Goal: Navigation & Orientation: Find specific page/section

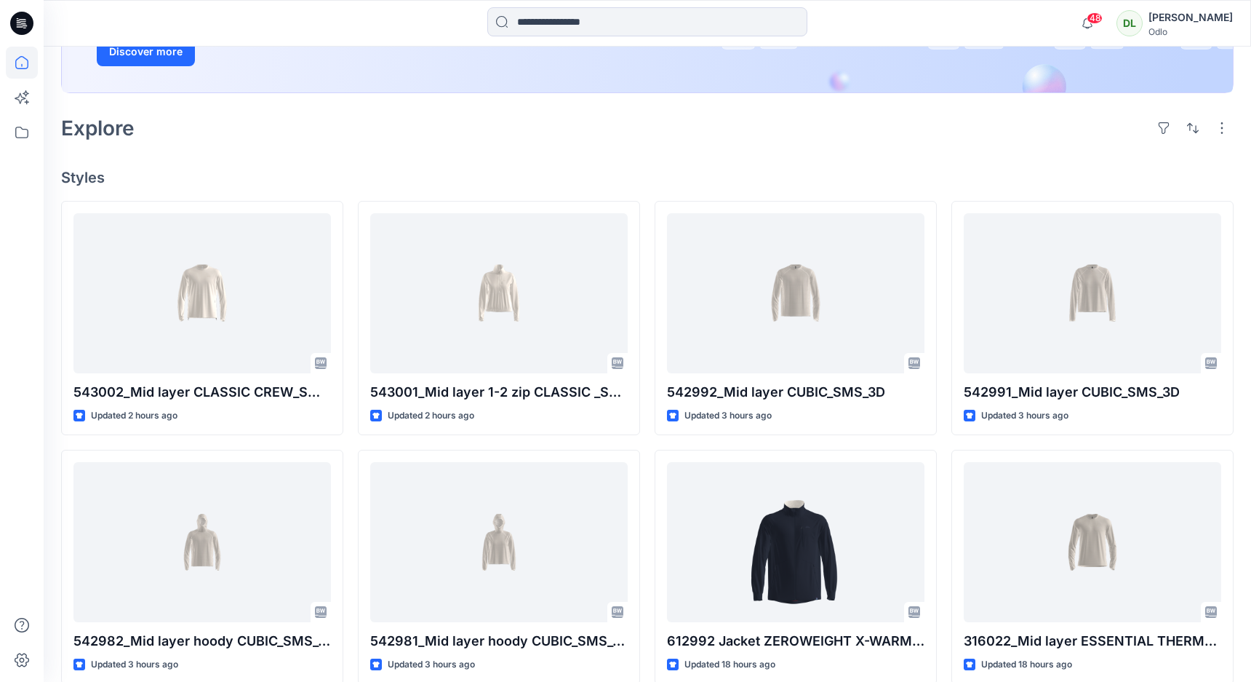
scroll to position [444, 0]
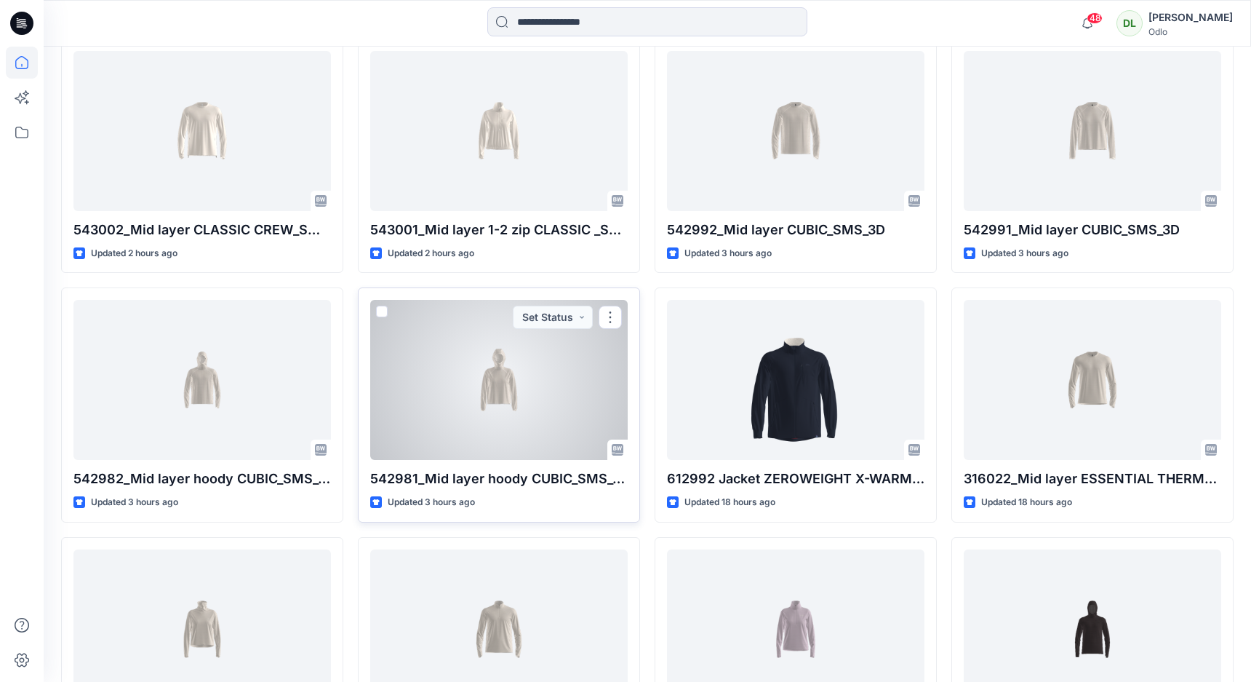
click at [492, 392] on div at bounding box center [499, 380] width 258 height 160
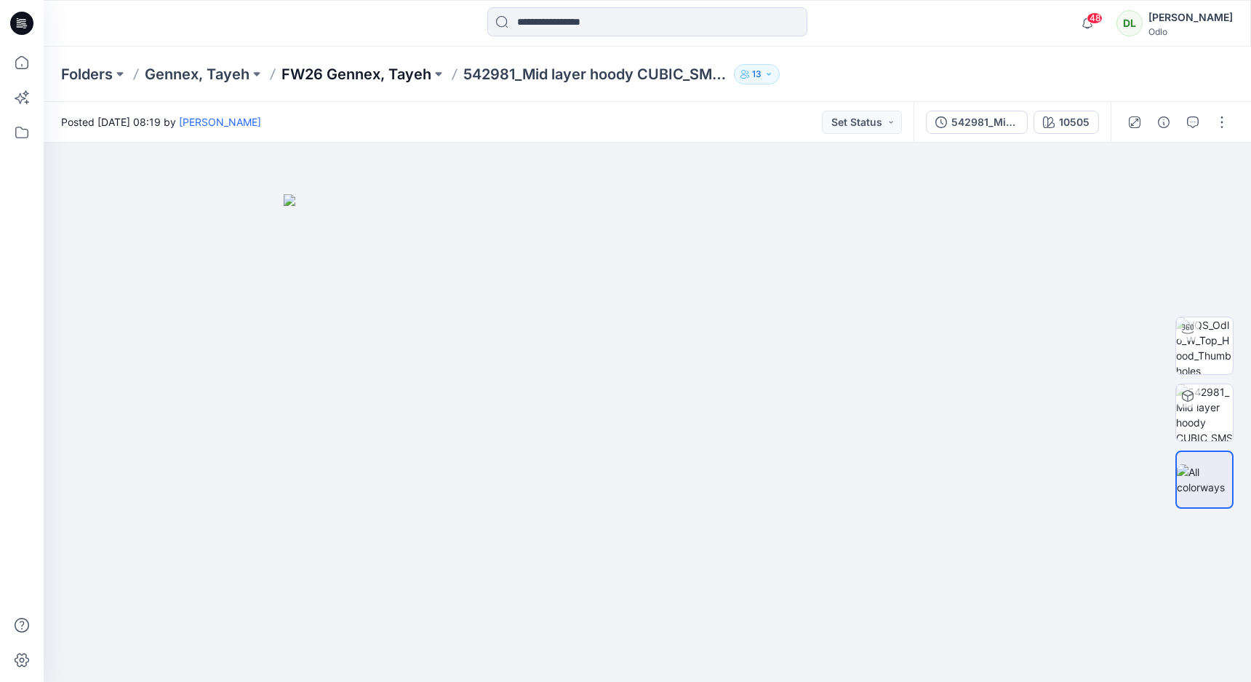
click at [366, 72] on p "FW26 Gennex, Tayeh" at bounding box center [357, 74] width 150 height 20
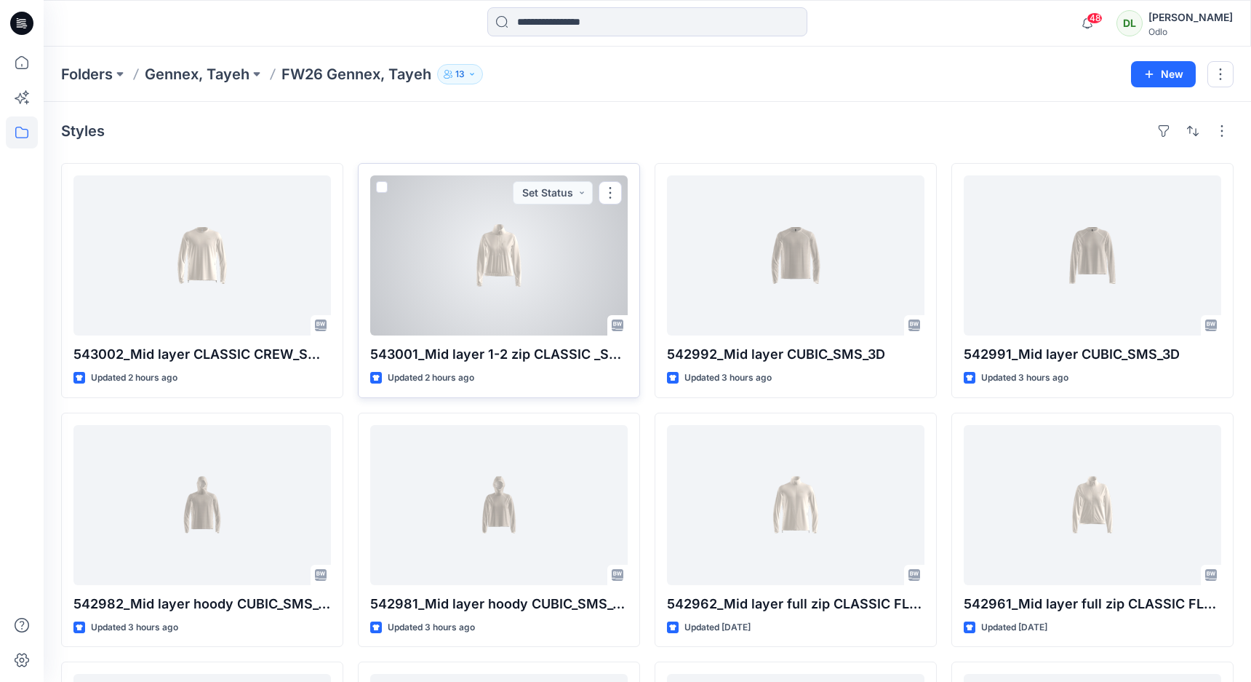
click at [381, 183] on span at bounding box center [382, 187] width 12 height 12
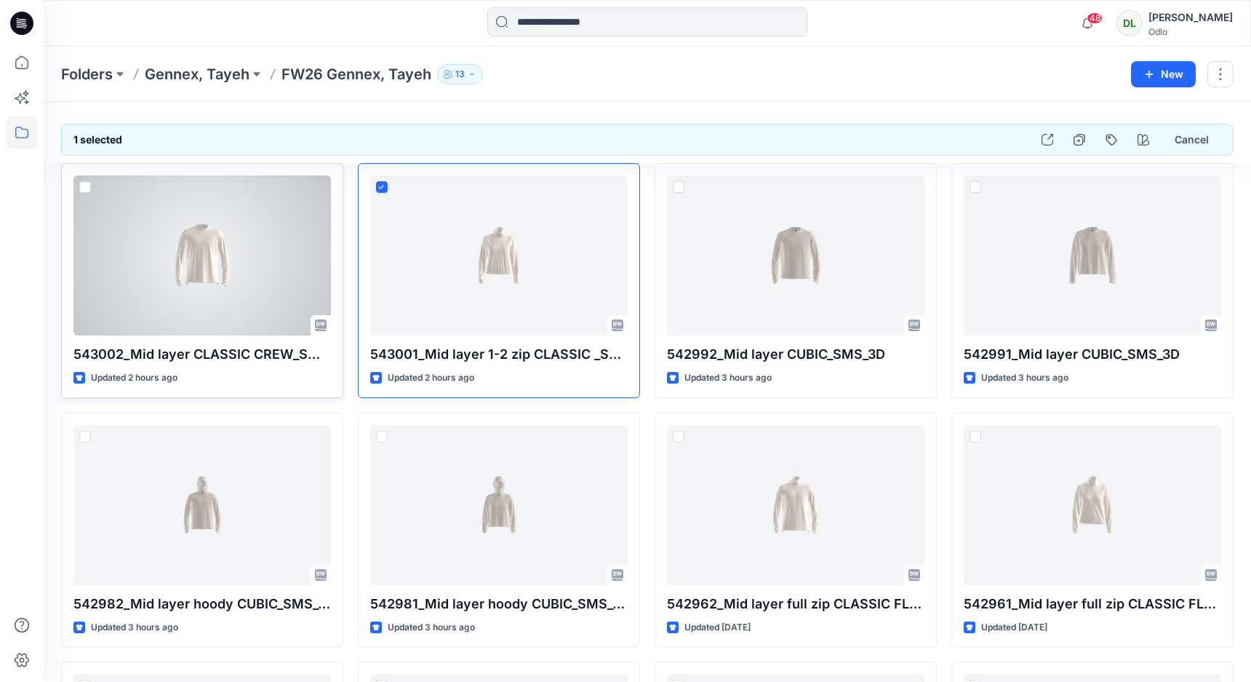
click at [84, 190] on span at bounding box center [85, 187] width 12 height 12
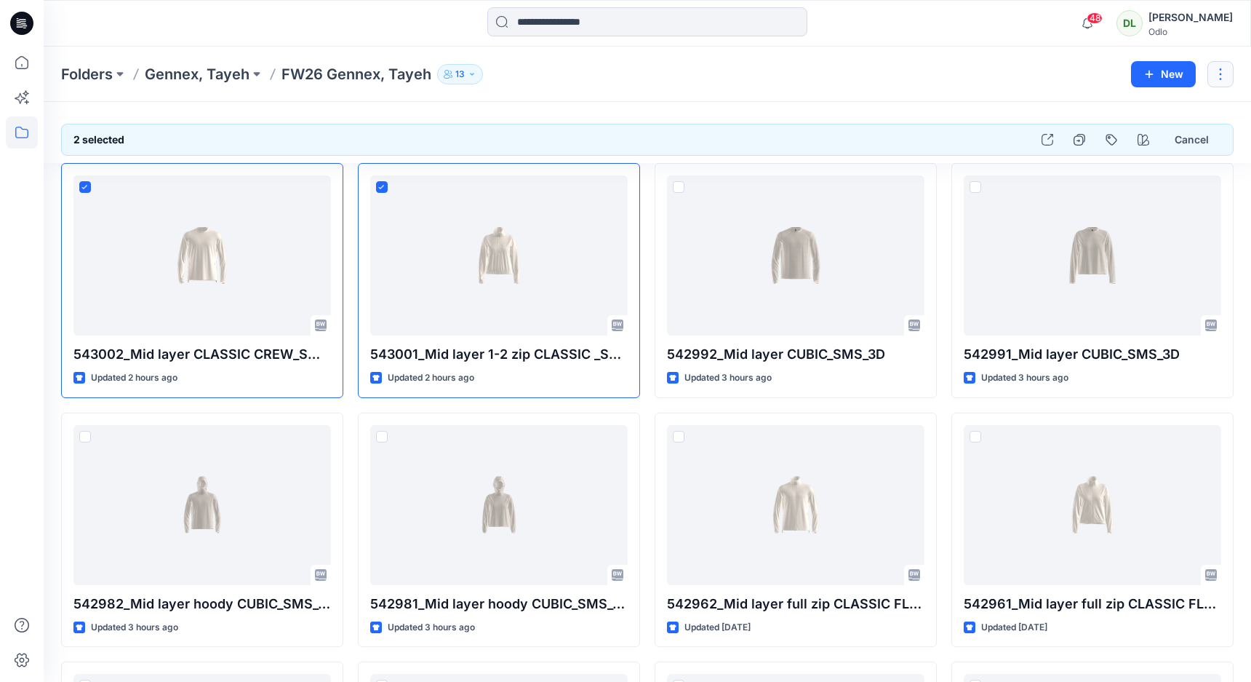
click at [1211, 76] on button "button" at bounding box center [1221, 74] width 26 height 26
click at [932, 68] on div "Folders Gennex, Tayeh FW26 Gennex, Tayeh 13" at bounding box center [590, 74] width 1059 height 20
click at [470, 78] on icon "button" at bounding box center [472, 74] width 9 height 9
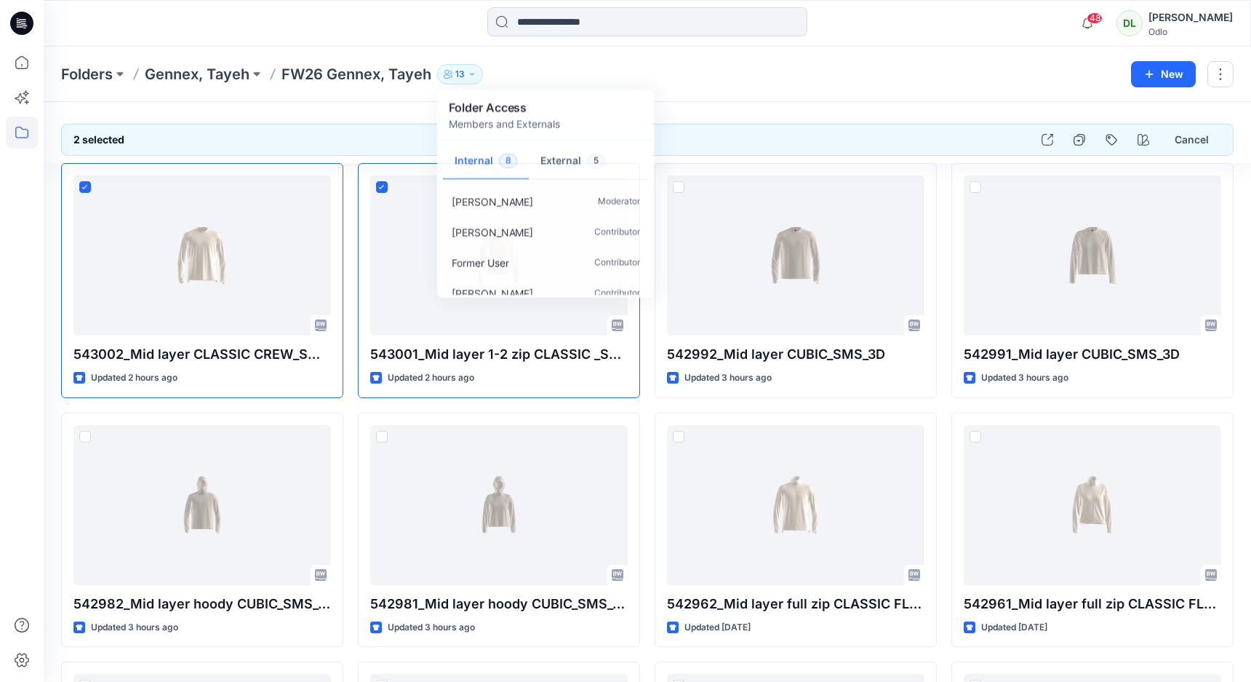
click at [541, 67] on div "Folders Gennex, Tayeh FW26 [PERSON_NAME], Tayeh 13 Folder Access Members and Ex…" at bounding box center [590, 74] width 1059 height 20
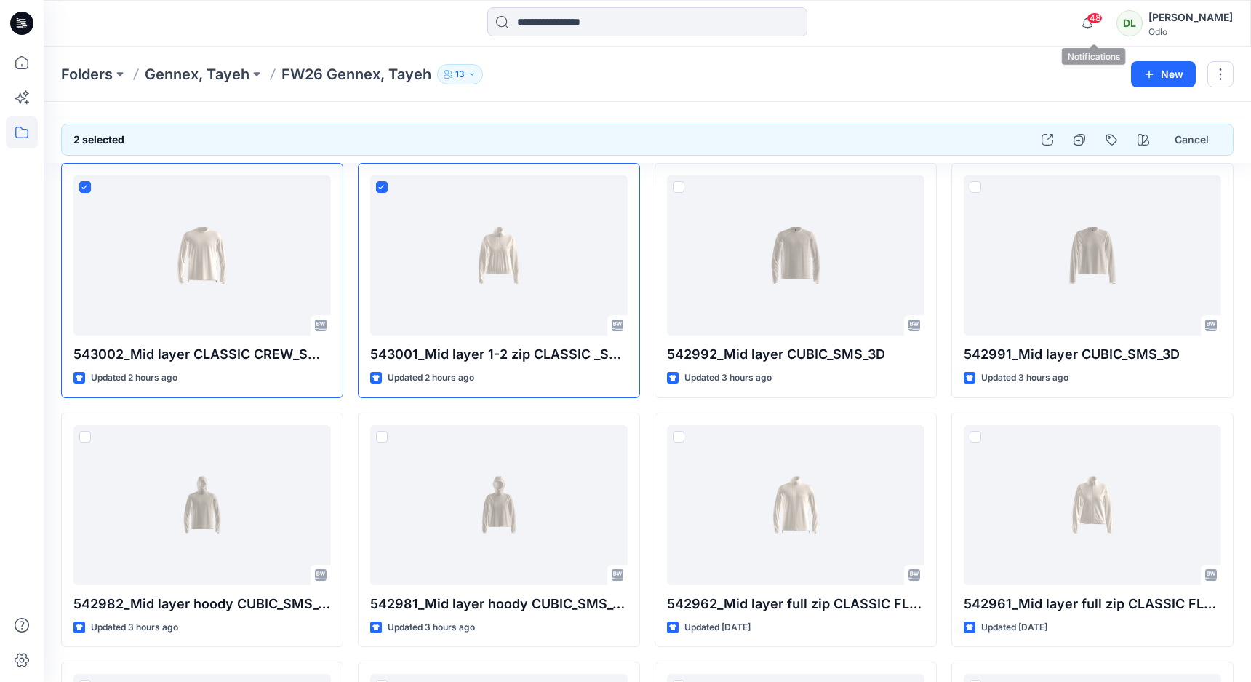
click at [1099, 22] on span "48" at bounding box center [1095, 18] width 16 height 12
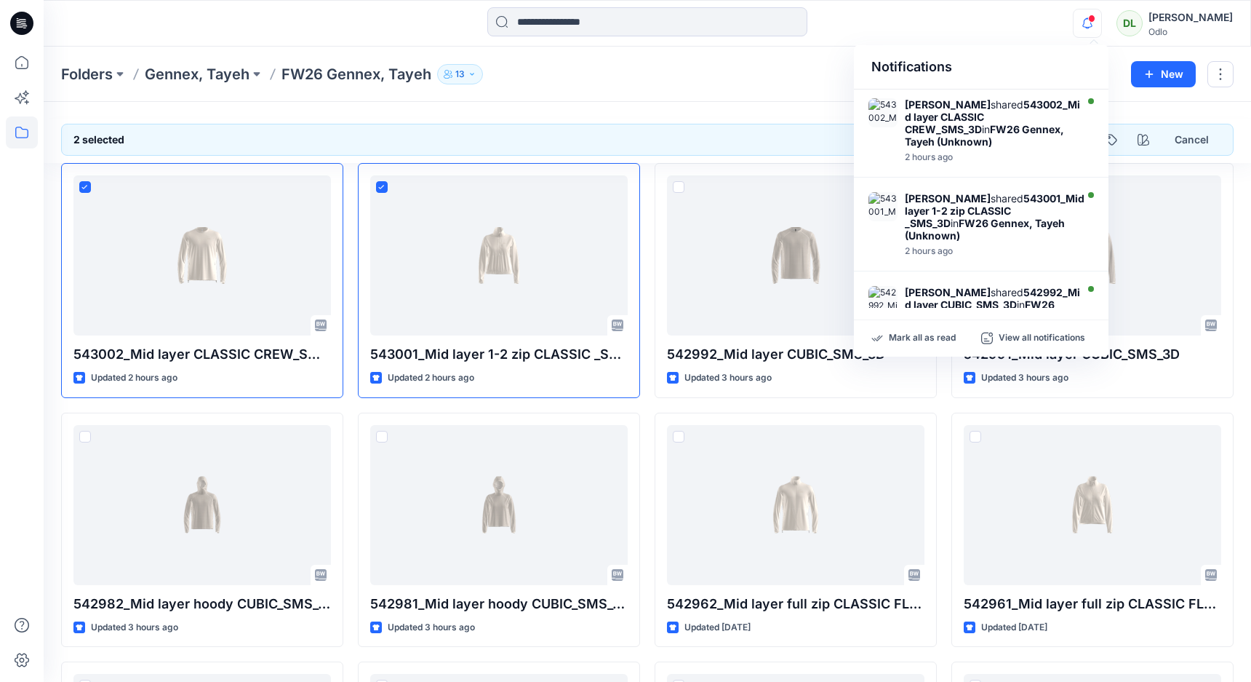
click at [1096, 22] on span at bounding box center [1091, 19] width 7 height 8
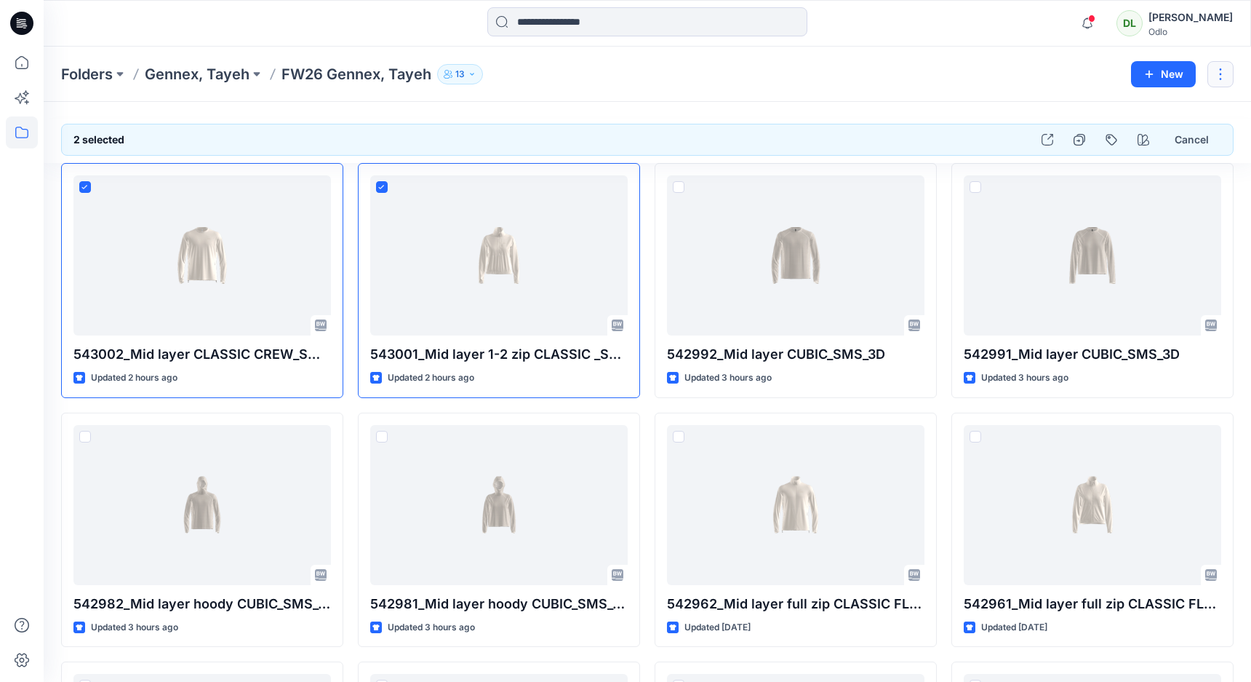
click at [1211, 78] on button "button" at bounding box center [1221, 74] width 26 height 26
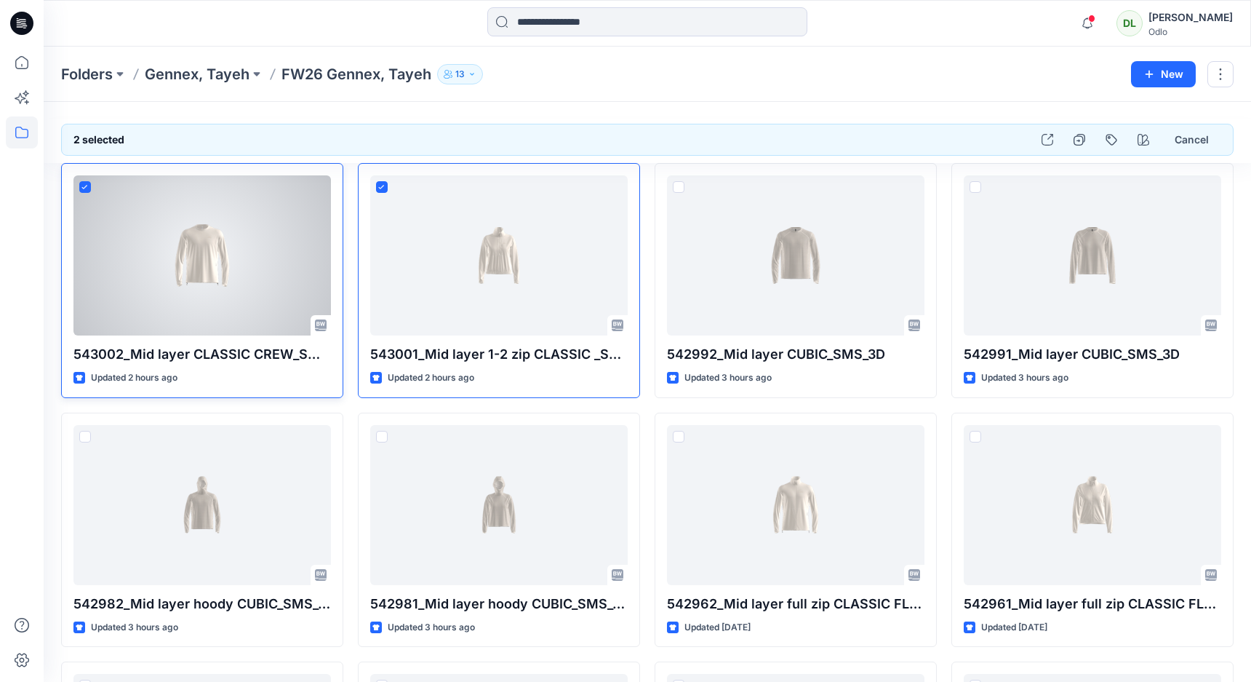
click at [219, 226] on div at bounding box center [202, 255] width 258 height 160
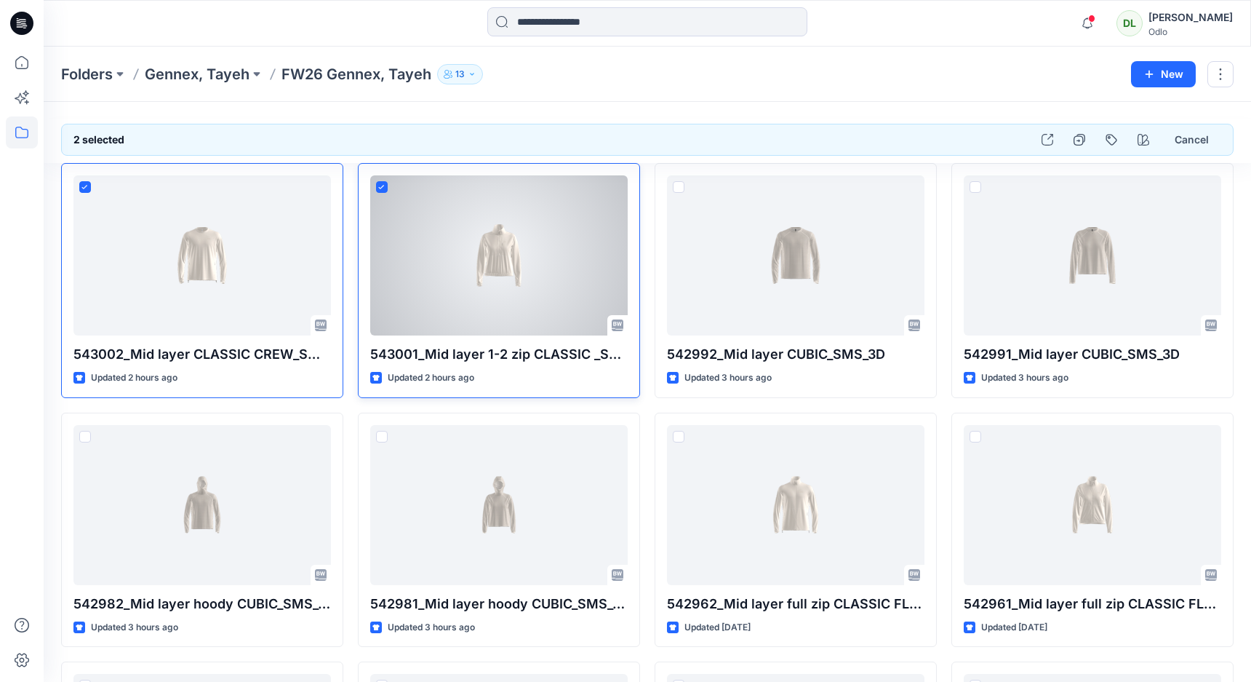
click at [395, 186] on div at bounding box center [499, 255] width 258 height 160
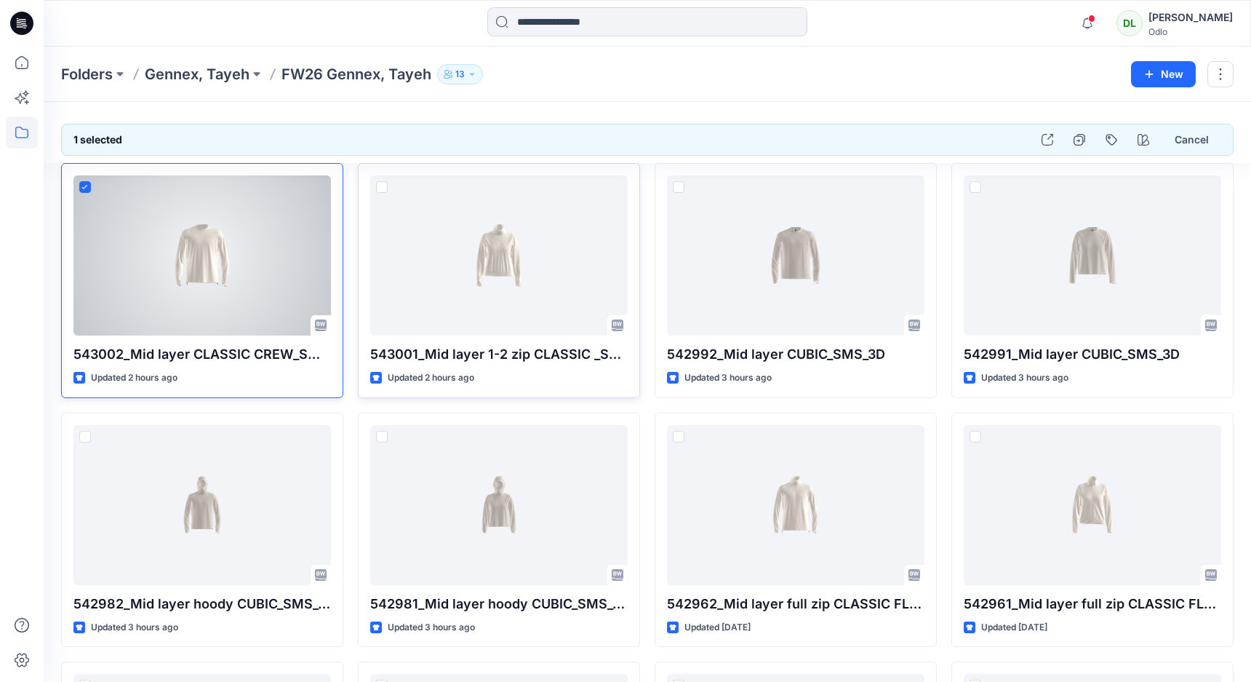
click at [84, 192] on span at bounding box center [85, 187] width 12 height 12
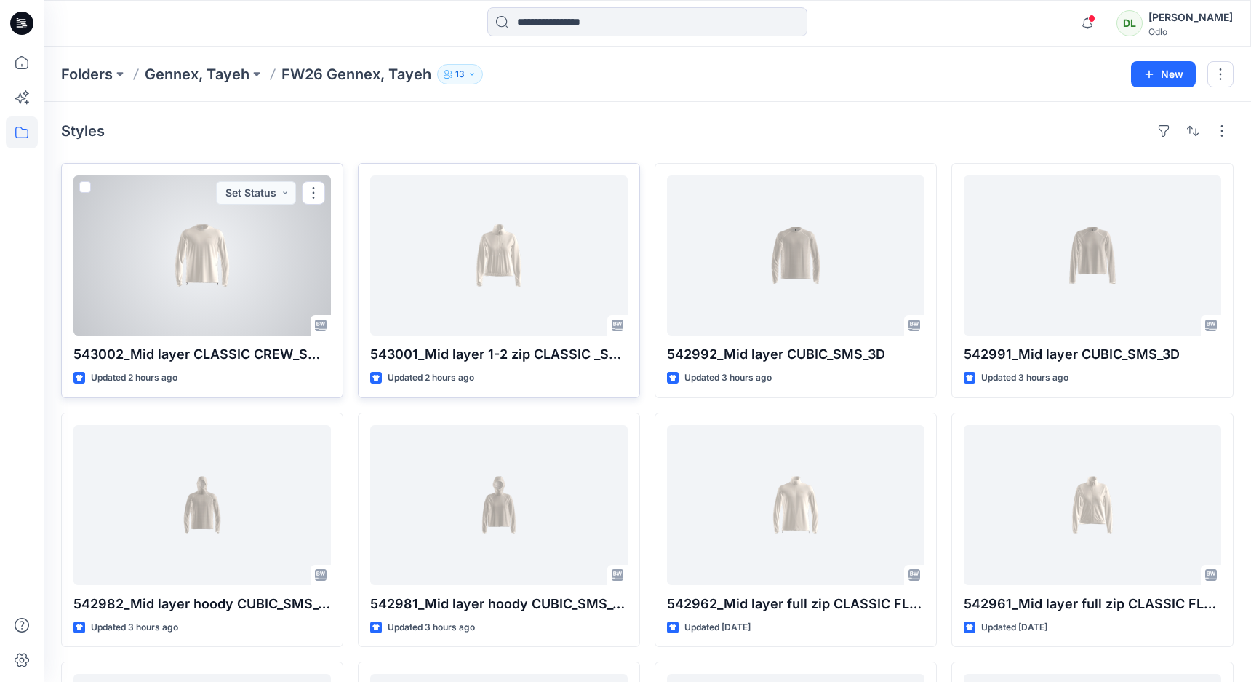
click at [180, 250] on div at bounding box center [202, 255] width 258 height 160
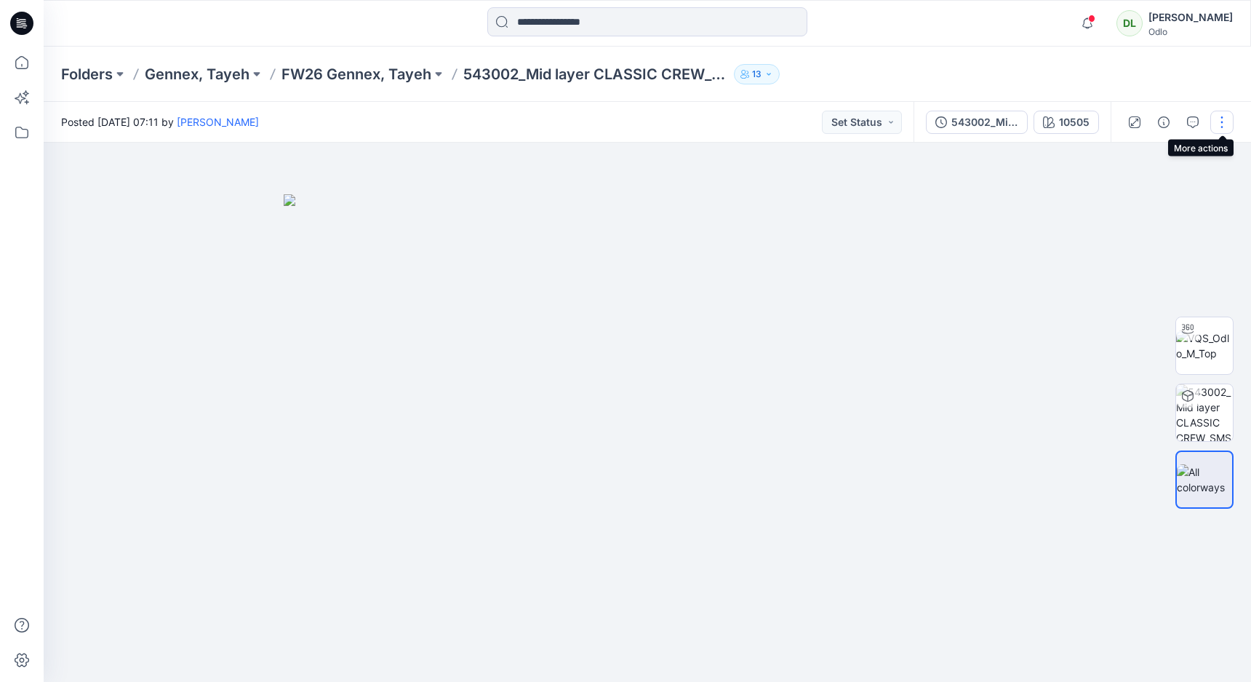
click at [1222, 127] on button "button" at bounding box center [1222, 122] width 23 height 23
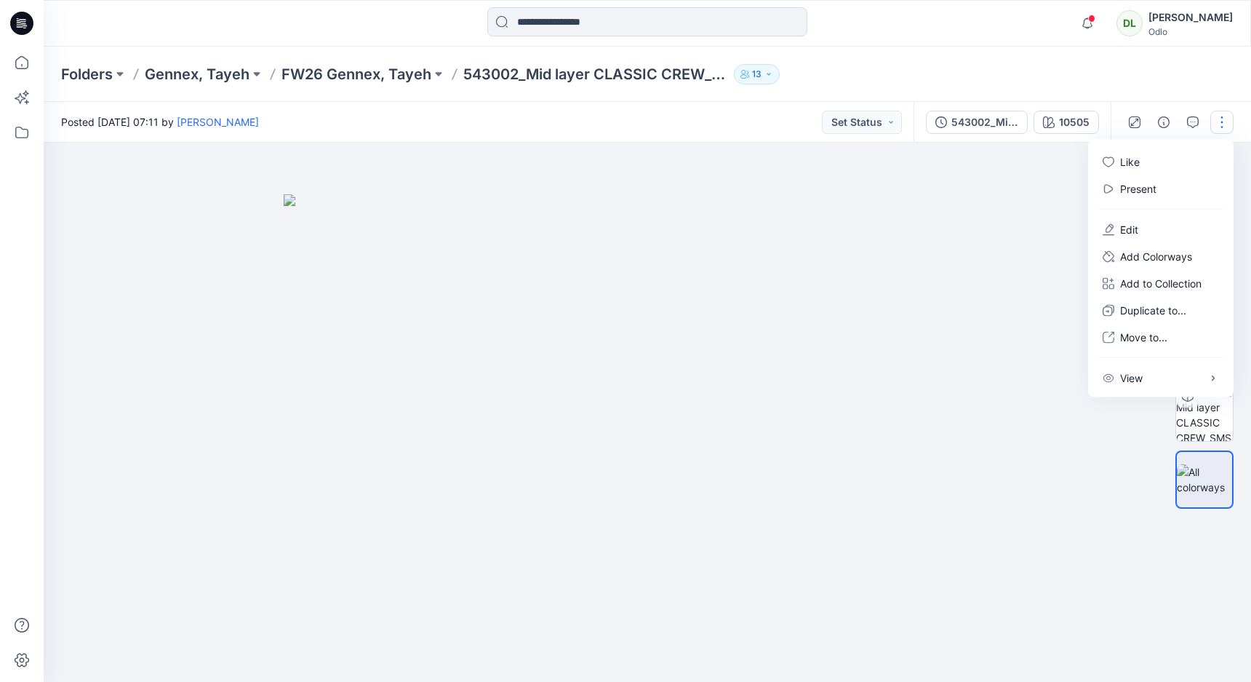
click at [1169, 95] on div "Folders Gennex, Tayeh FW26 Gennex, Tayeh 543002_Mid layer CLASSIC CREW_SMS_3D 13" at bounding box center [648, 74] width 1208 height 55
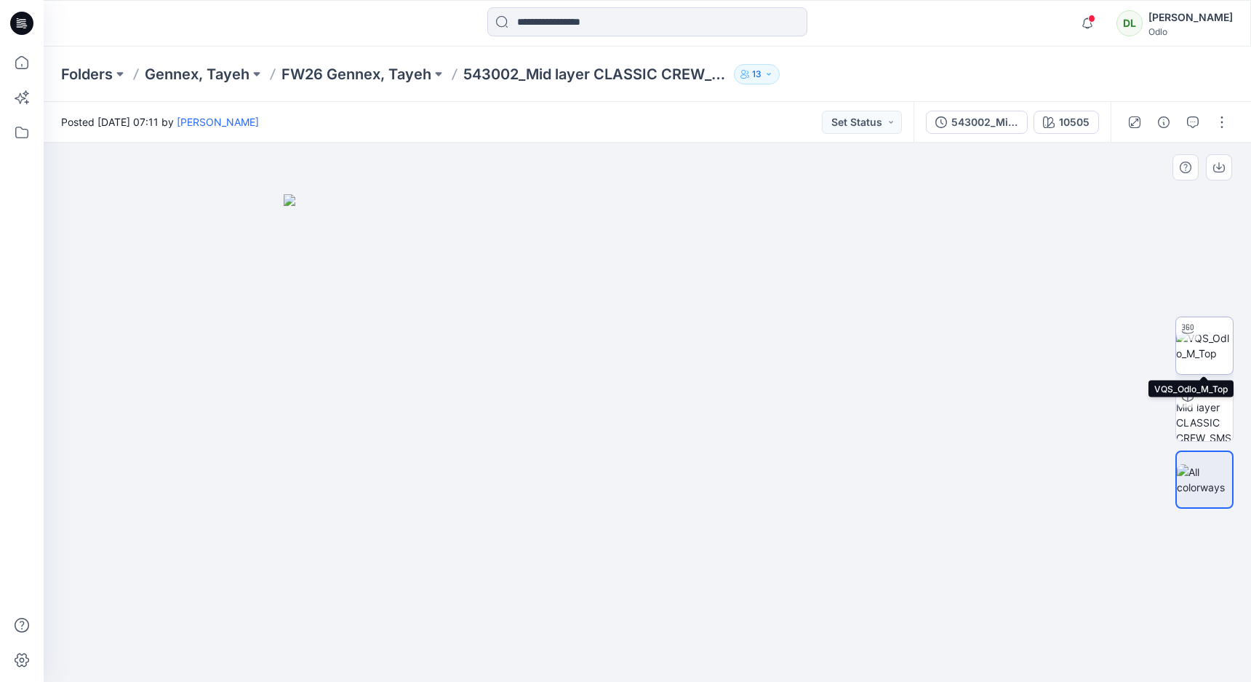
click at [1204, 347] on img at bounding box center [1204, 345] width 57 height 31
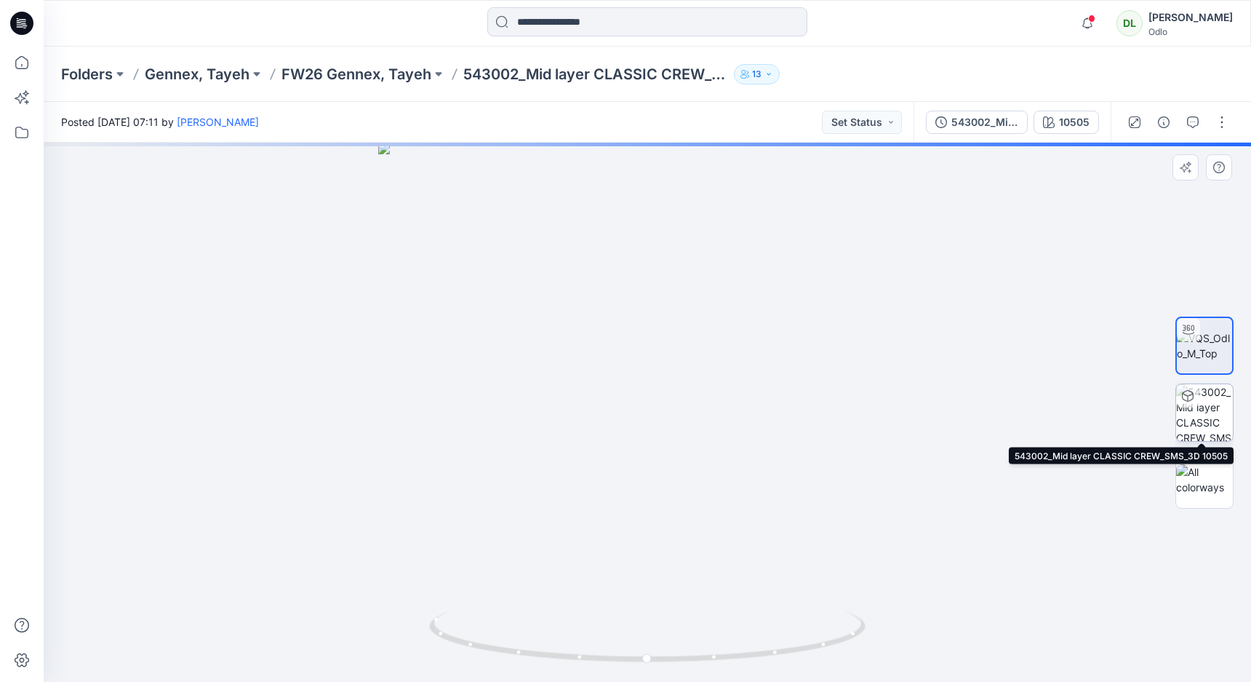
click at [1200, 415] on img at bounding box center [1204, 412] width 57 height 57
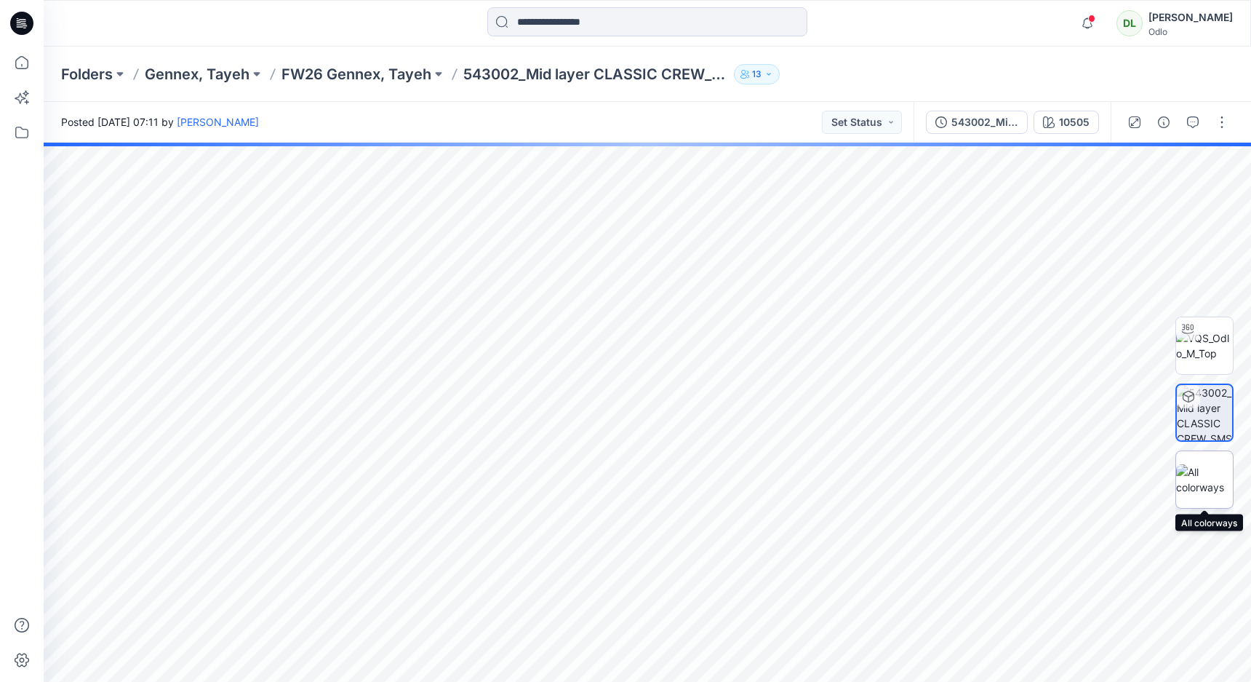
click at [1201, 476] on img at bounding box center [1204, 479] width 57 height 31
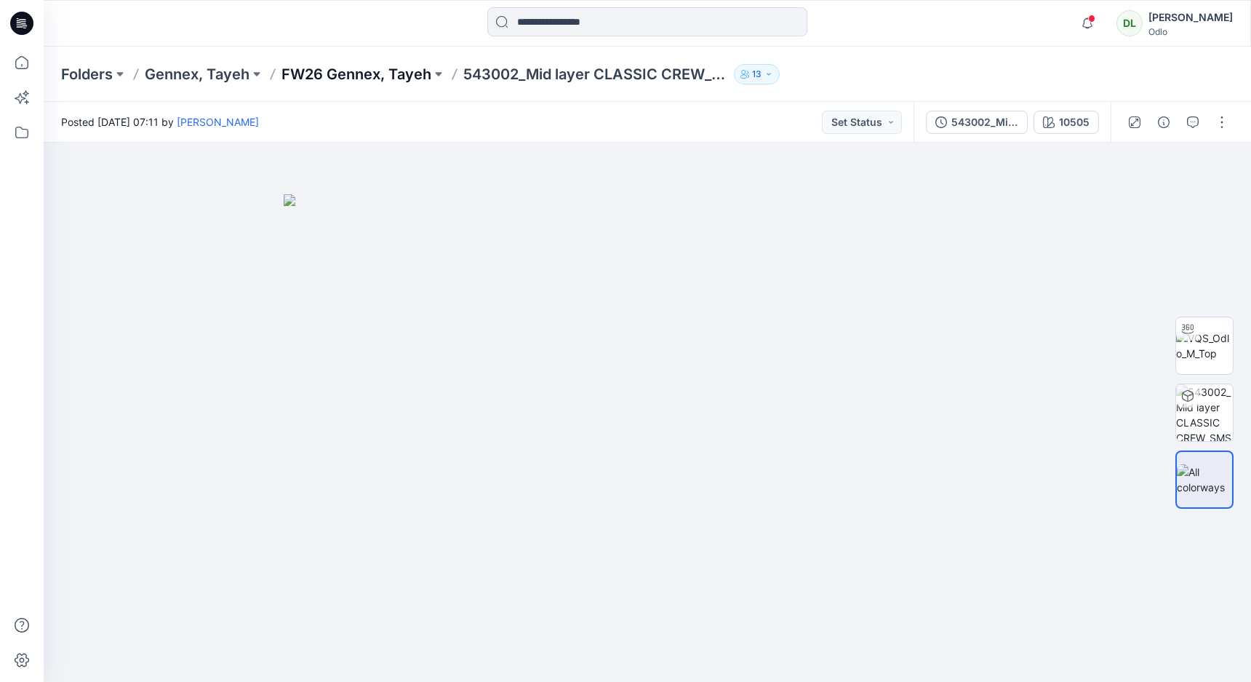
click at [373, 73] on p "FW26 Gennex, Tayeh" at bounding box center [357, 74] width 150 height 20
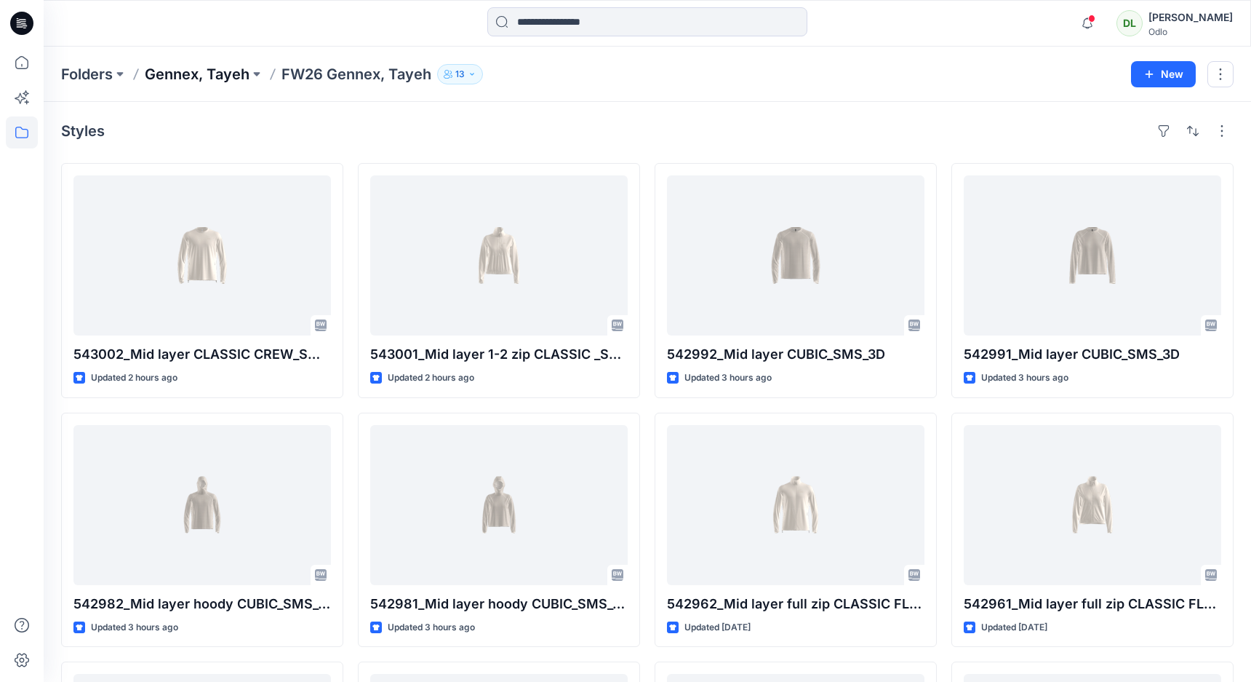
click at [207, 81] on p "Gennex, Tayeh" at bounding box center [197, 74] width 105 height 20
